Goal: Information Seeking & Learning: Learn about a topic

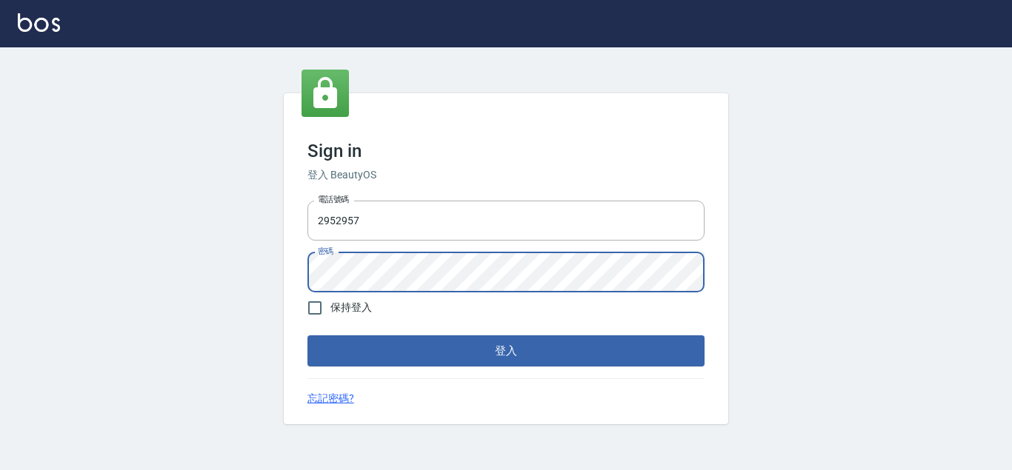
click at [307, 336] on button "登入" at bounding box center [505, 351] width 397 height 31
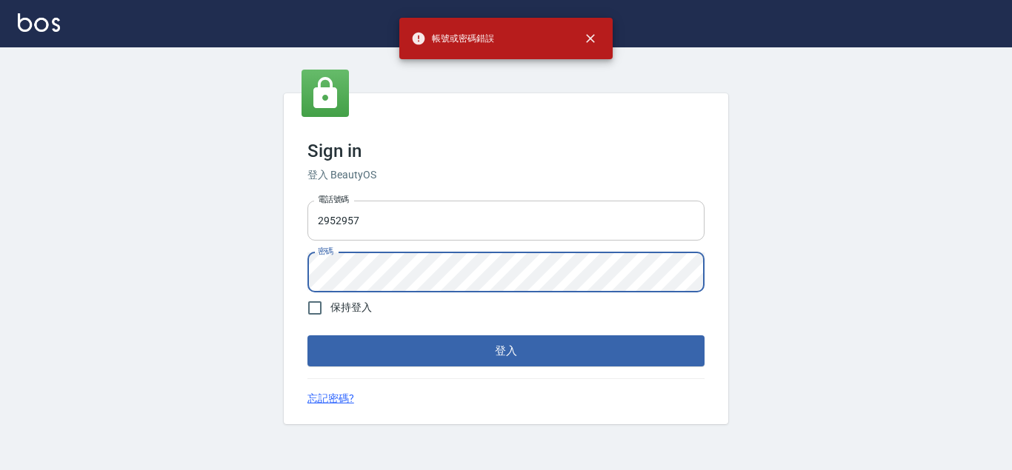
click at [346, 235] on input "2952957" at bounding box center [505, 221] width 397 height 40
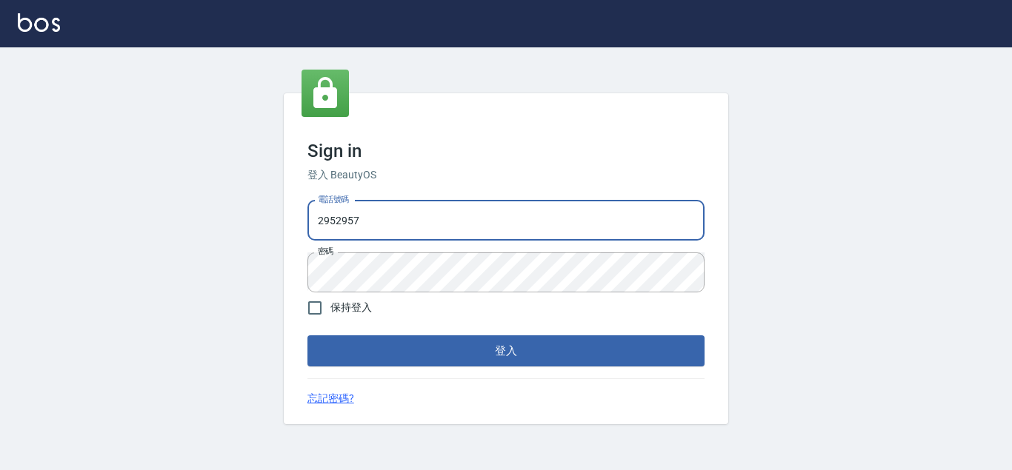
click at [335, 219] on input "2952957" at bounding box center [505, 221] width 397 height 40
type input "29572957"
click at [307, 336] on button "登入" at bounding box center [505, 351] width 397 height 31
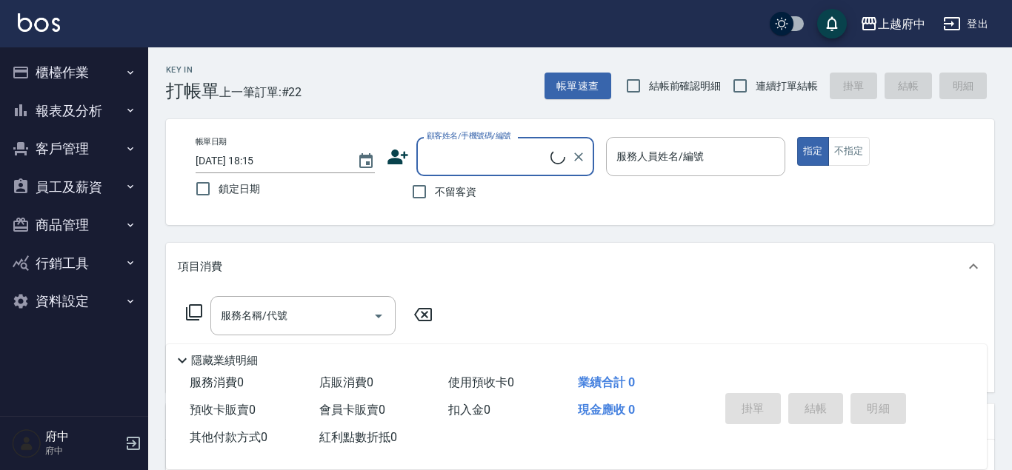
click at [81, 150] on button "客戶管理" at bounding box center [74, 149] width 136 height 39
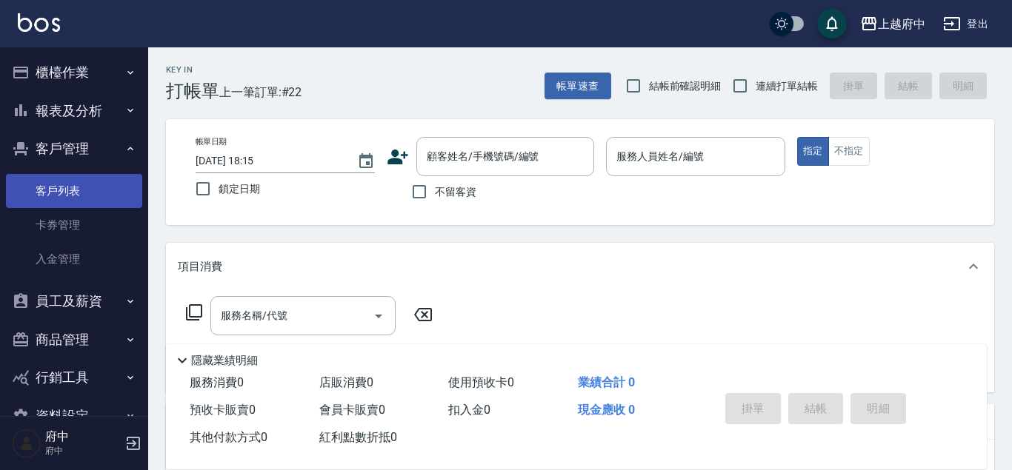
click at [82, 182] on link "客戶列表" at bounding box center [74, 191] width 136 height 34
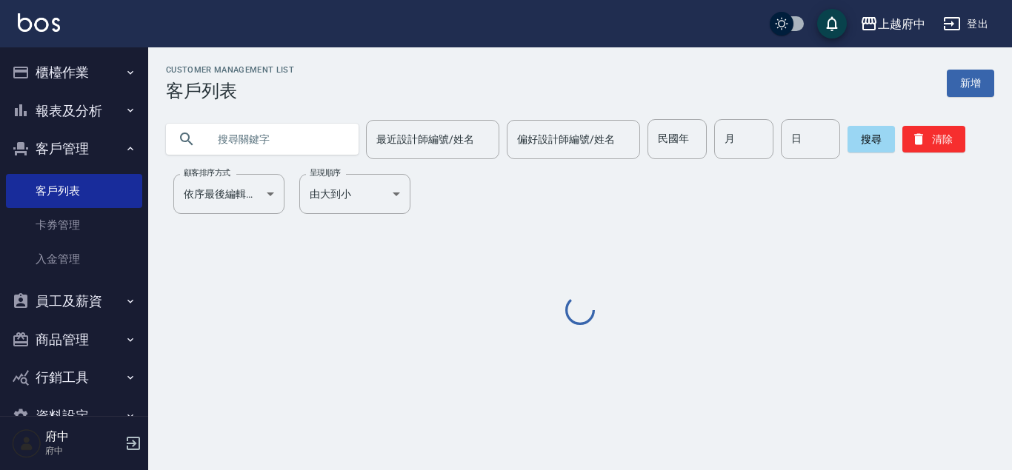
click at [310, 153] on input "text" at bounding box center [276, 139] width 139 height 40
paste input "0905919931"
type input "0905919931"
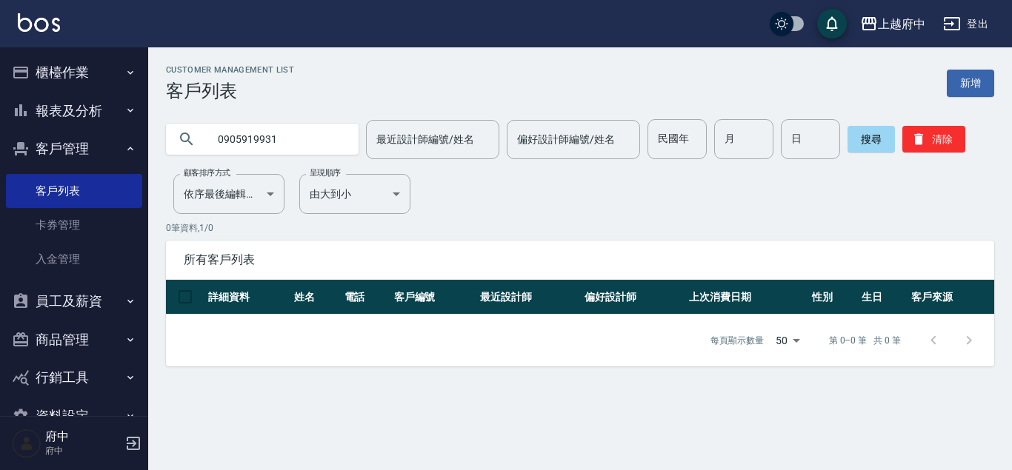
click at [69, 130] on button "客戶管理" at bounding box center [74, 149] width 136 height 39
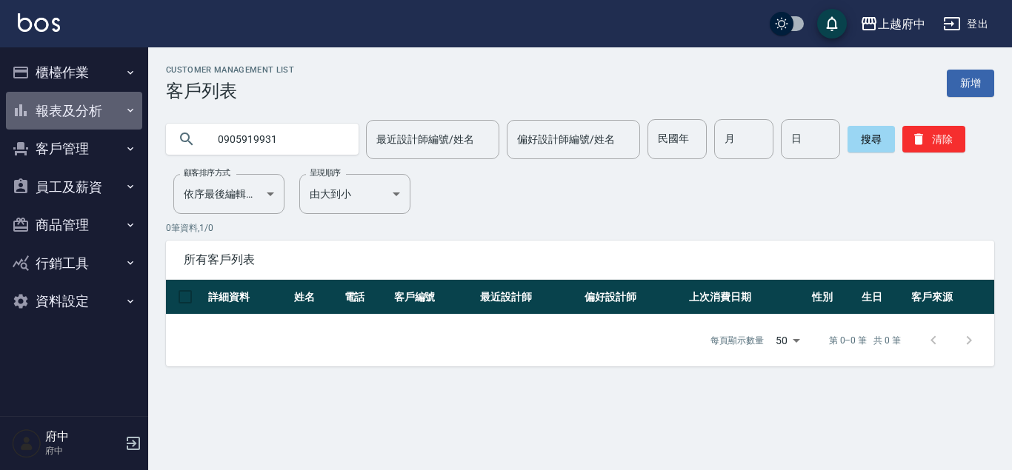
click at [70, 111] on button "報表及分析" at bounding box center [74, 111] width 136 height 39
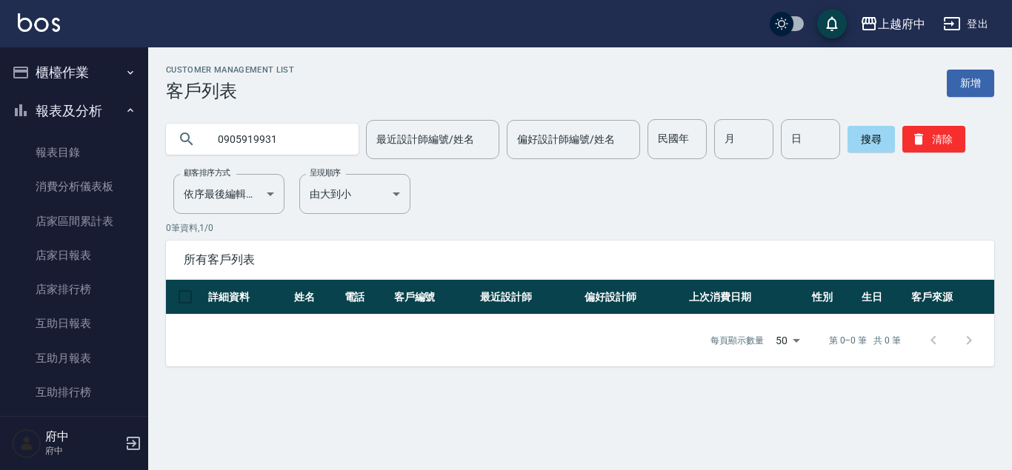
scroll to position [422, 0]
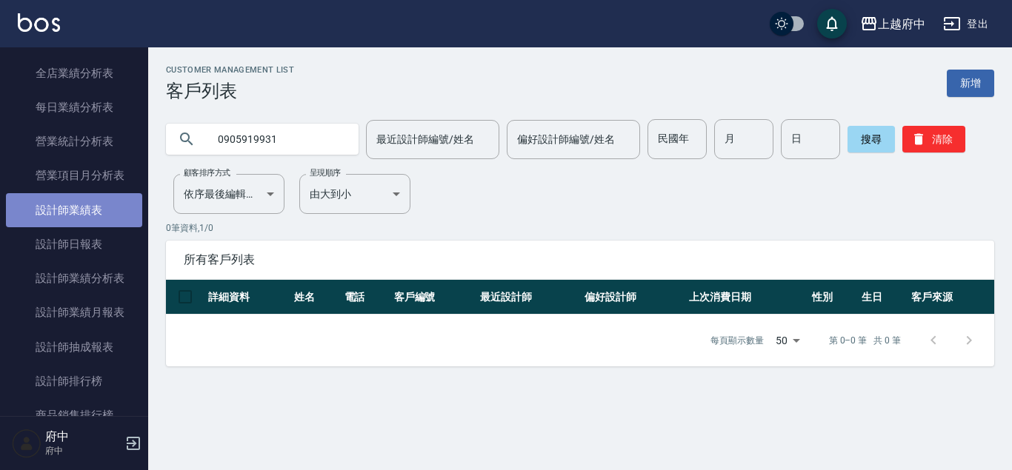
click at [91, 209] on link "設計師業績表" at bounding box center [74, 210] width 136 height 34
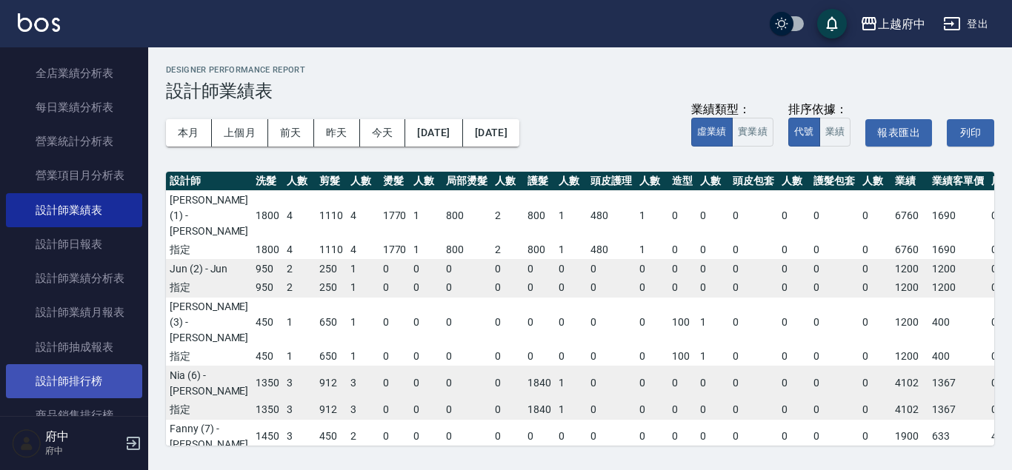
click at [93, 366] on link "設計師排行榜" at bounding box center [74, 381] width 136 height 34
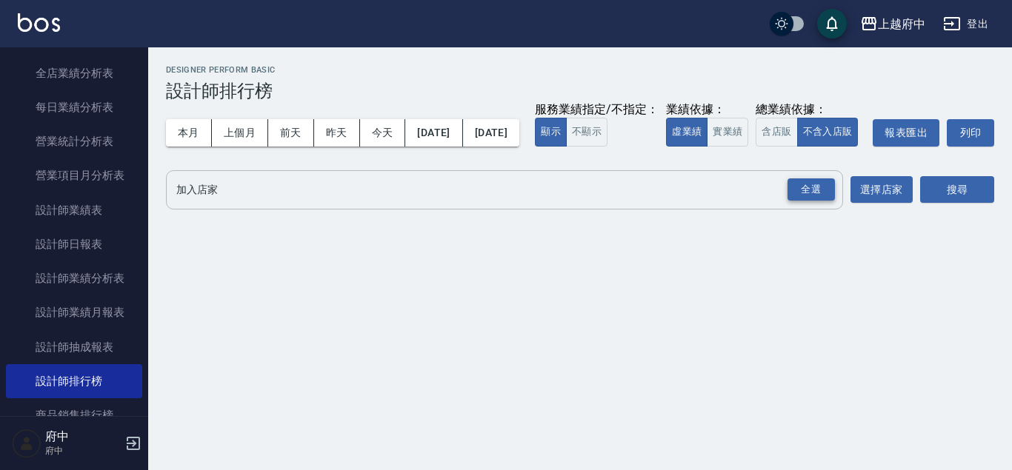
click at [810, 201] on div "全選" at bounding box center [810, 190] width 47 height 23
click at [931, 204] on button "搜尋" at bounding box center [957, 190] width 74 height 27
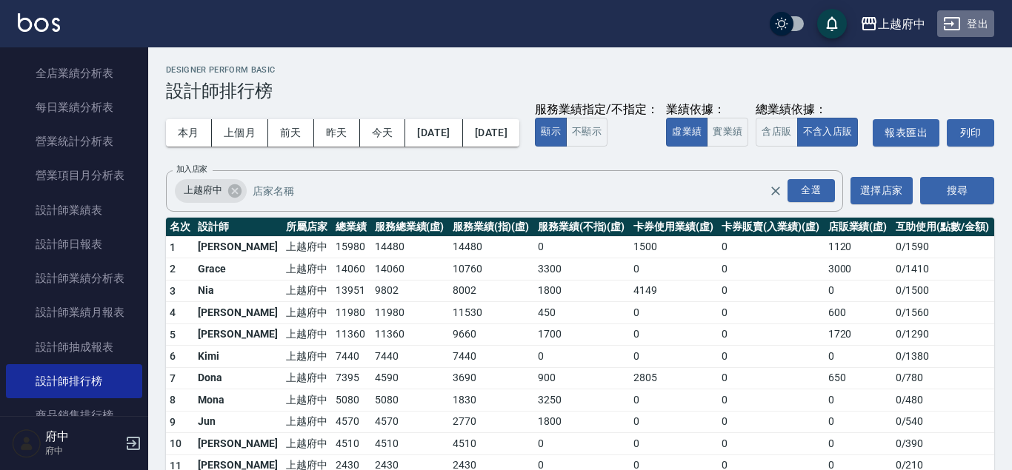
click at [968, 24] on button "登出" at bounding box center [965, 23] width 57 height 27
